Goal: Find specific page/section: Find specific page/section

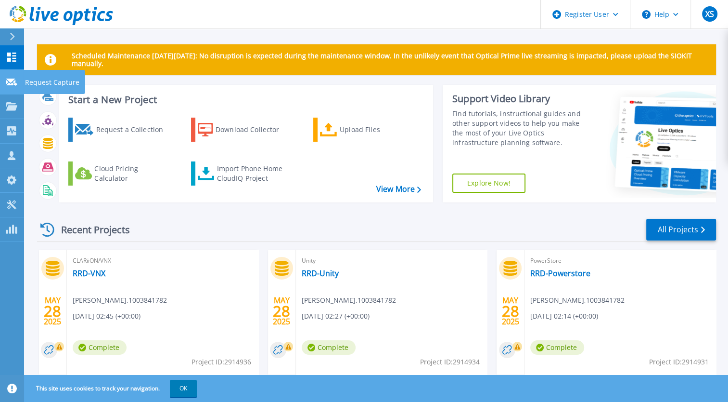
click at [16, 84] on icon at bounding box center [12, 81] width 12 height 7
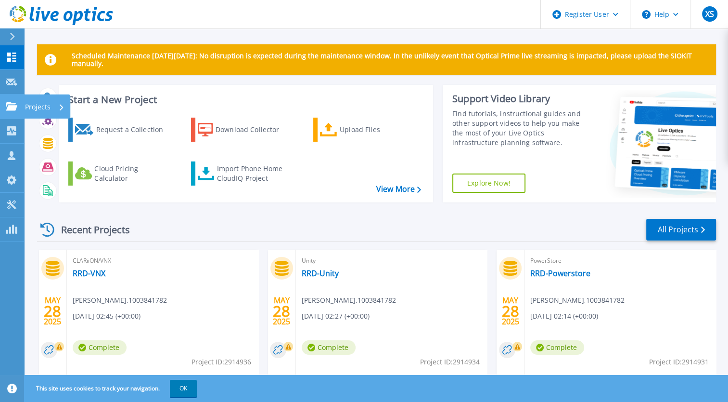
click at [20, 105] on link "Projects Projects" at bounding box center [12, 106] width 24 height 25
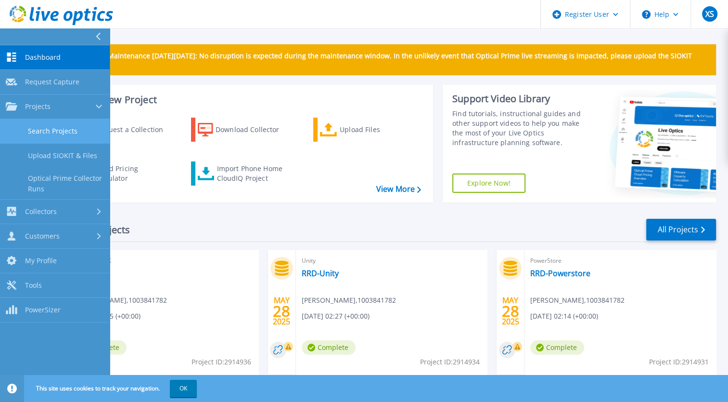
click at [52, 138] on link "Search Projects" at bounding box center [55, 131] width 110 height 25
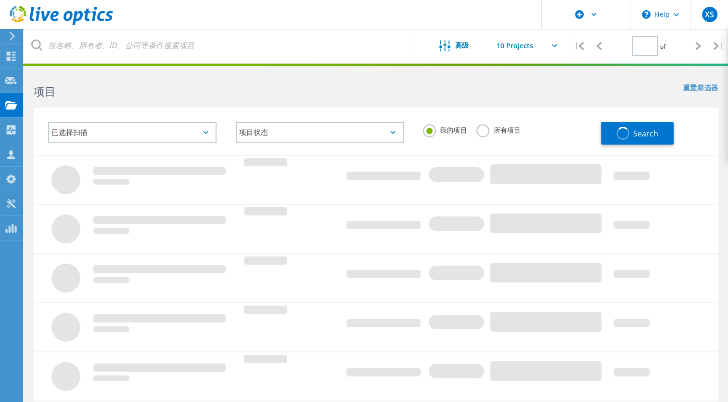
type input "1"
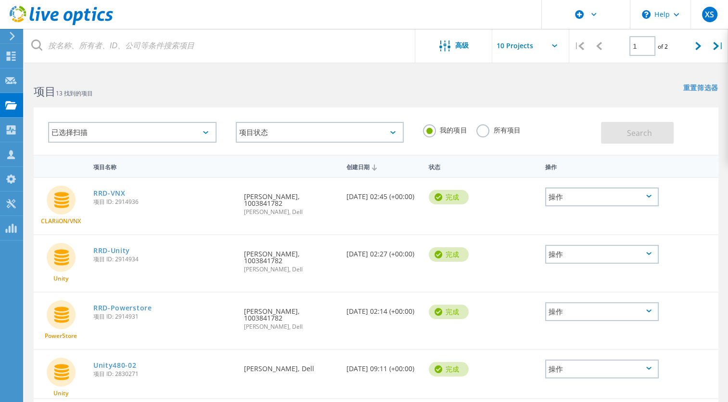
click at [192, 130] on div "已选择扫描" at bounding box center [132, 132] width 169 height 21
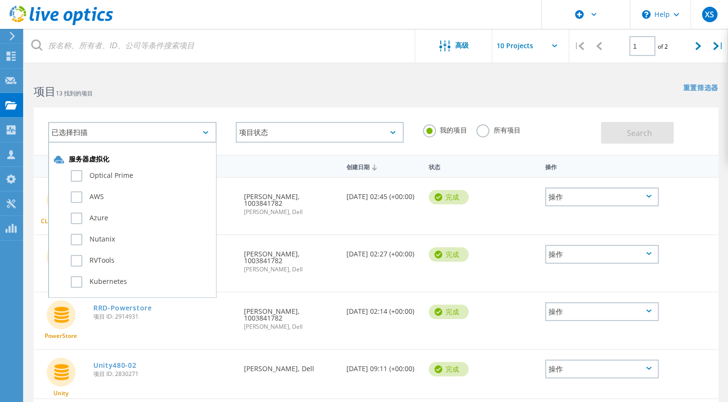
click at [70, 173] on div "Optical Prime" at bounding box center [132, 178] width 157 height 21
click at [78, 175] on label "Optical Prime" at bounding box center [141, 176] width 140 height 12
click at [0, 0] on input "Optical Prime" at bounding box center [0, 0] width 0 height 0
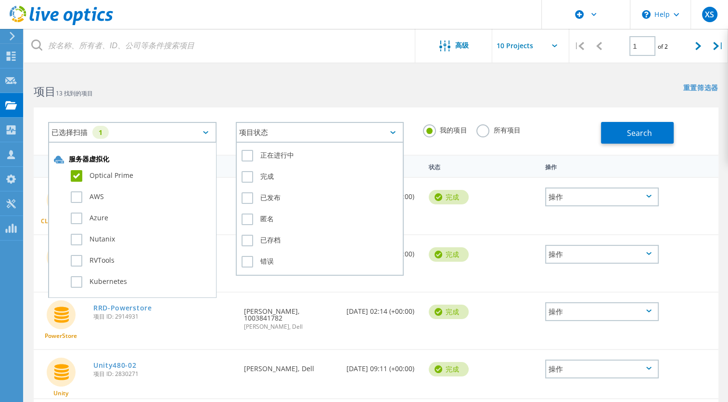
click at [288, 131] on div "项目状态" at bounding box center [320, 132] width 169 height 21
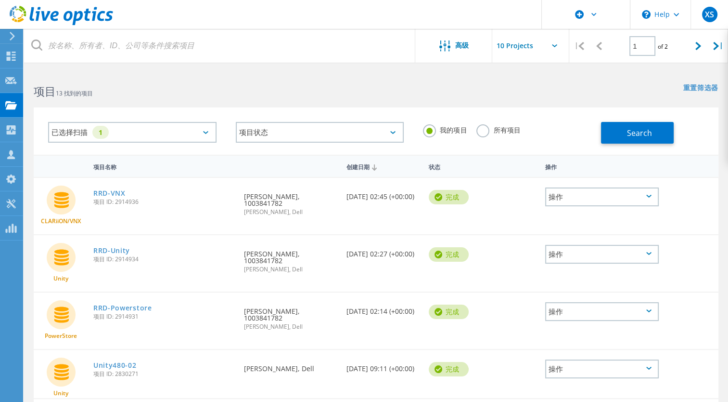
click at [474, 130] on div "我的项目 所有项目" at bounding box center [508, 130] width 188 height 36
click at [478, 132] on label "所有项目" at bounding box center [499, 128] width 44 height 9
click at [0, 0] on input "所有项目" at bounding box center [0, 0] width 0 height 0
click at [634, 136] on span "Search" at bounding box center [639, 133] width 25 height 11
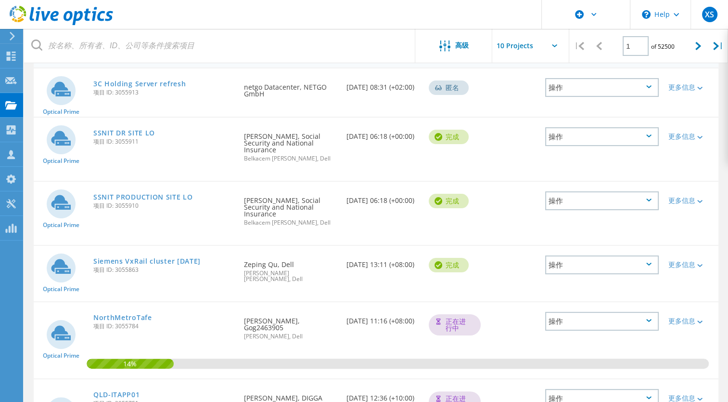
scroll to position [193, 0]
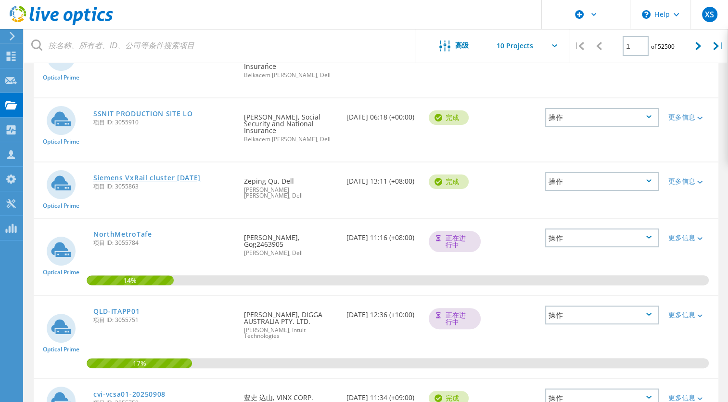
click at [131, 178] on link "Siemens VxRail cluster [DATE]" at bounding box center [146, 177] width 107 height 7
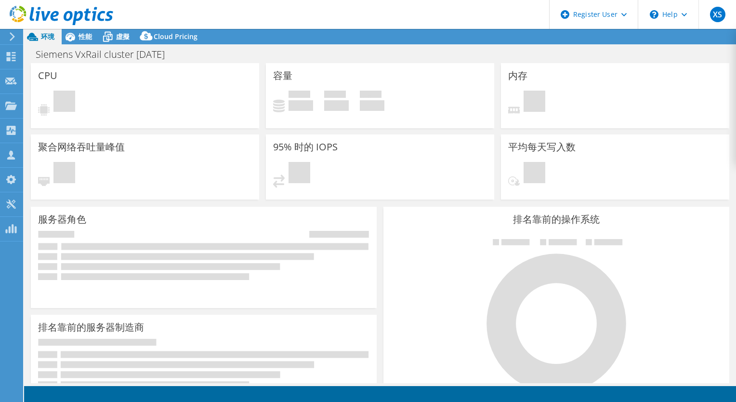
select select "HongKong"
select select "USD"
